Goal: Task Accomplishment & Management: Complete application form

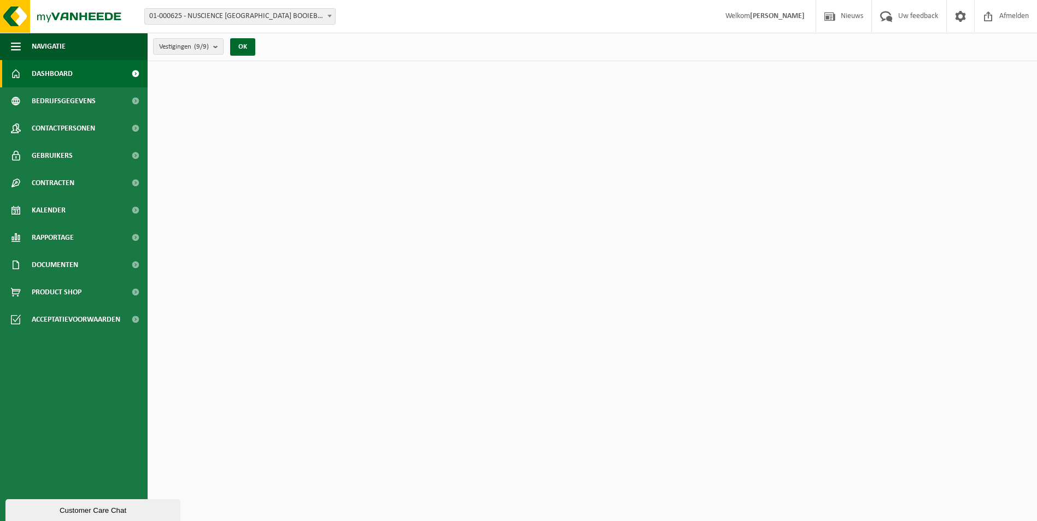
drag, startPoint x: 83, startPoint y: 125, endPoint x: 167, endPoint y: 122, distance: 84.2
click at [83, 126] on span "Contactpersonen" at bounding box center [63, 128] width 63 height 27
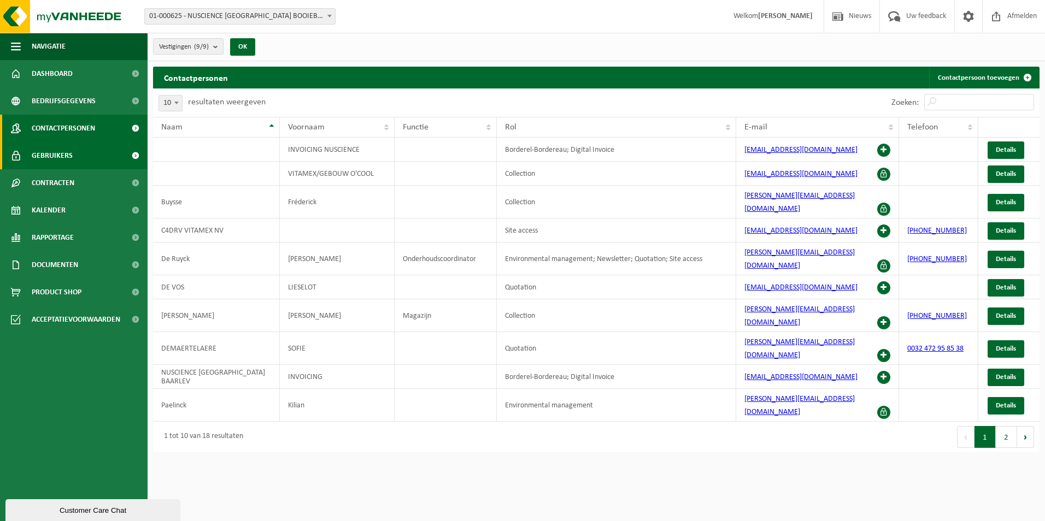
click at [86, 166] on link "Gebruikers" at bounding box center [74, 155] width 148 height 27
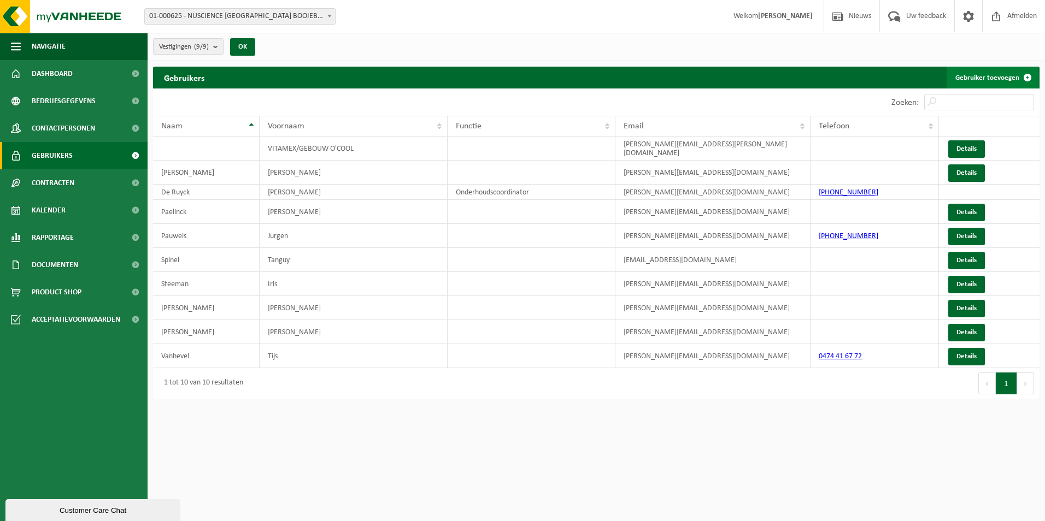
click at [1024, 71] on span at bounding box center [1028, 78] width 22 height 22
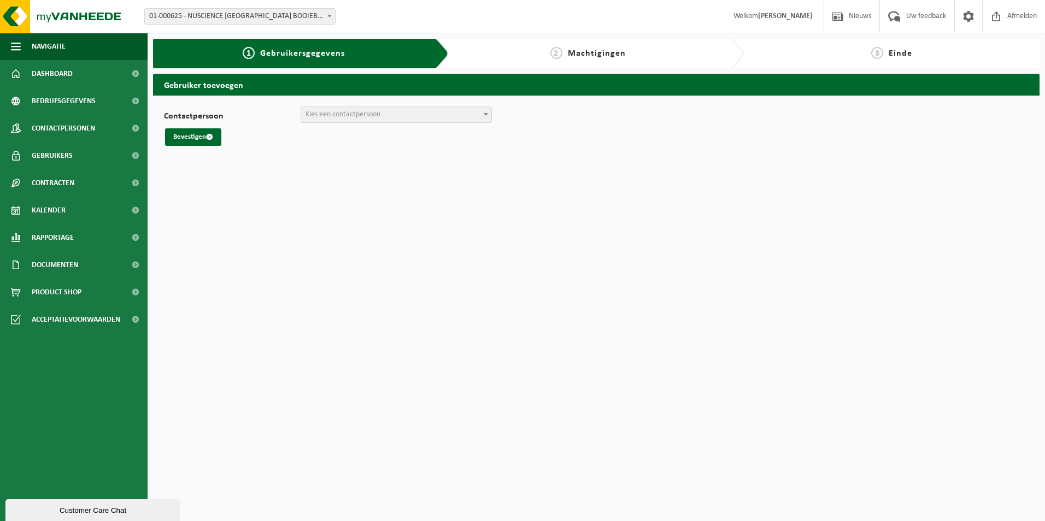
click at [438, 111] on span "Kies een contactpersoon" at bounding box center [396, 114] width 190 height 15
click at [46, 132] on span "Contactpersonen" at bounding box center [63, 128] width 63 height 27
